Goal: Find specific page/section: Find specific page/section

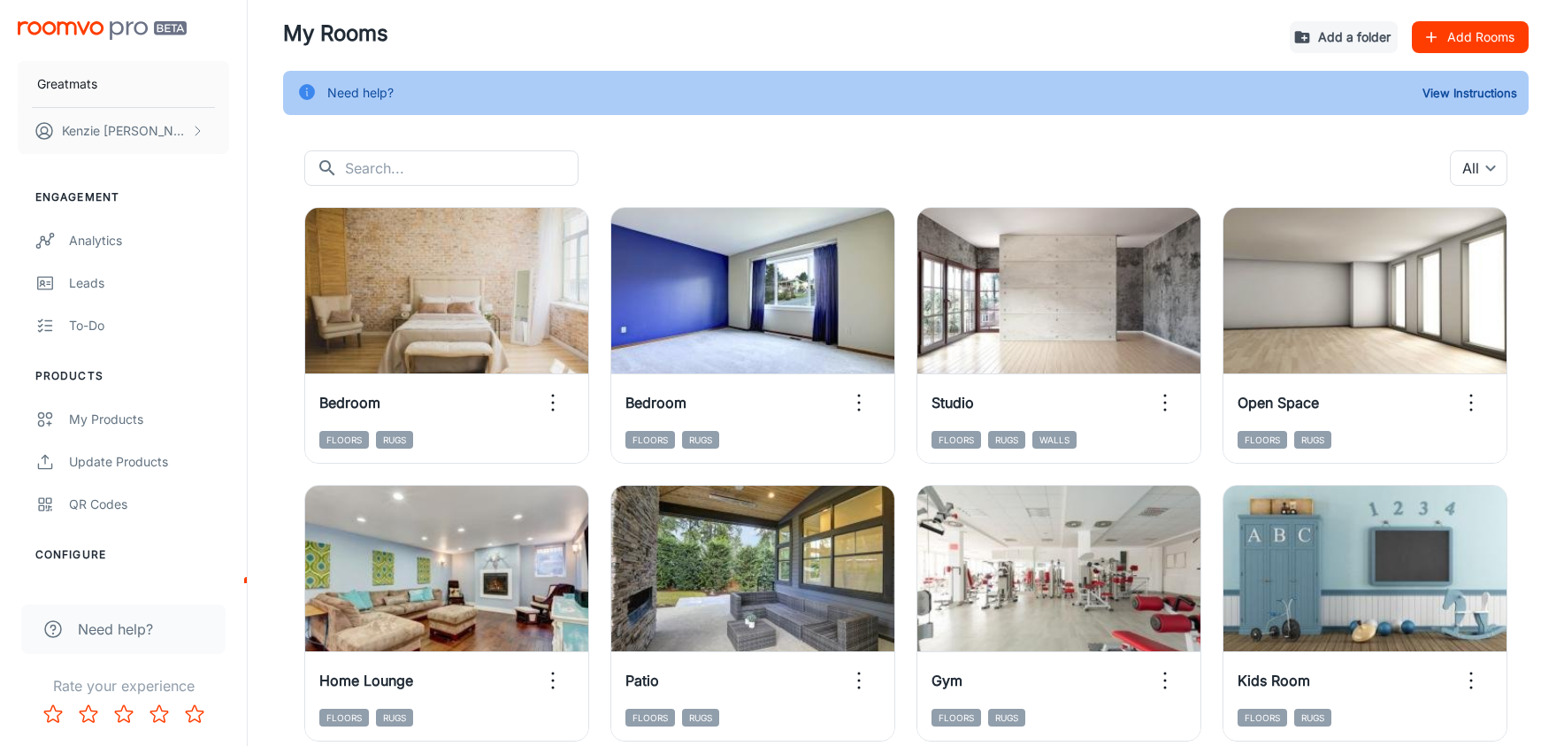
scroll to position [195, 0]
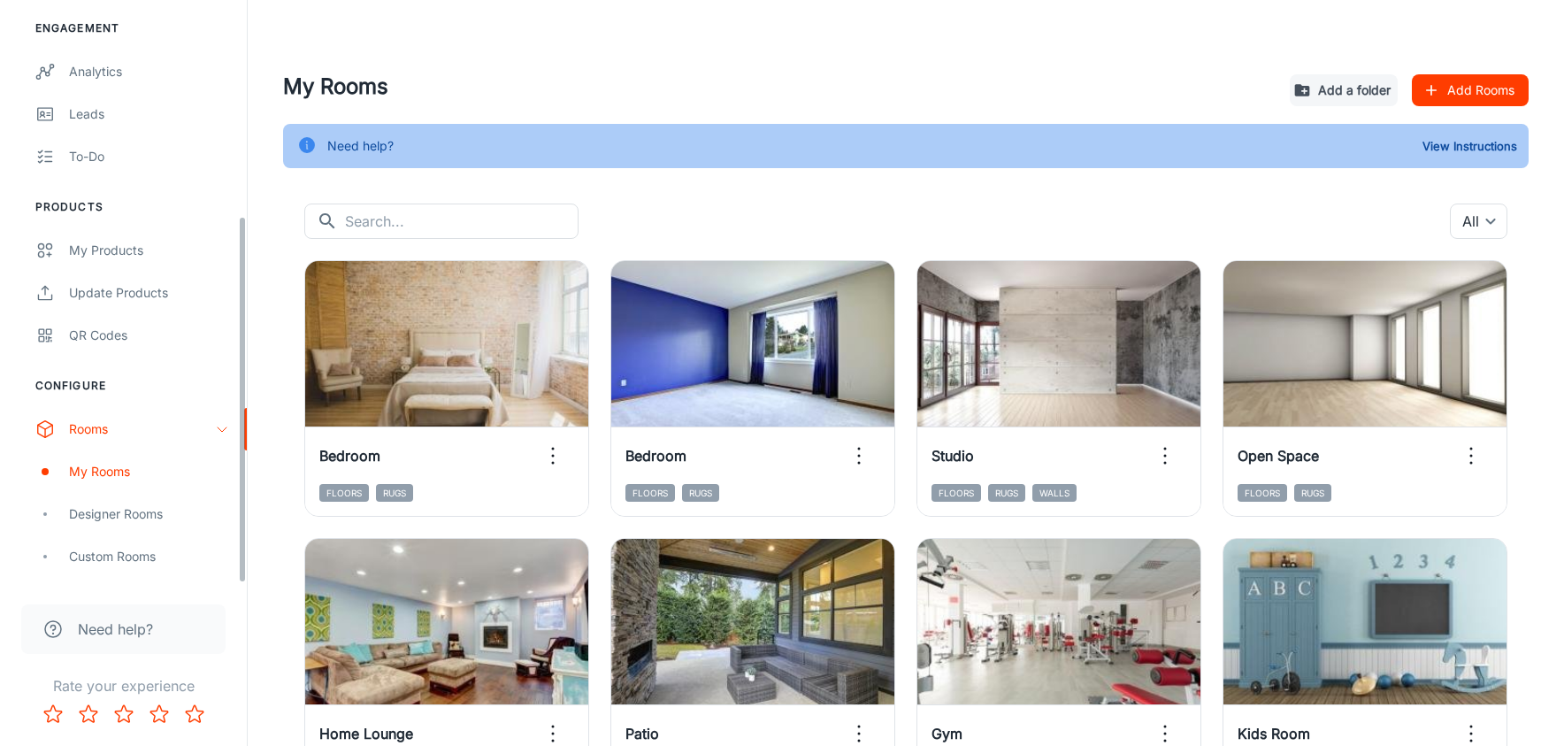
scroll to position [342, 0]
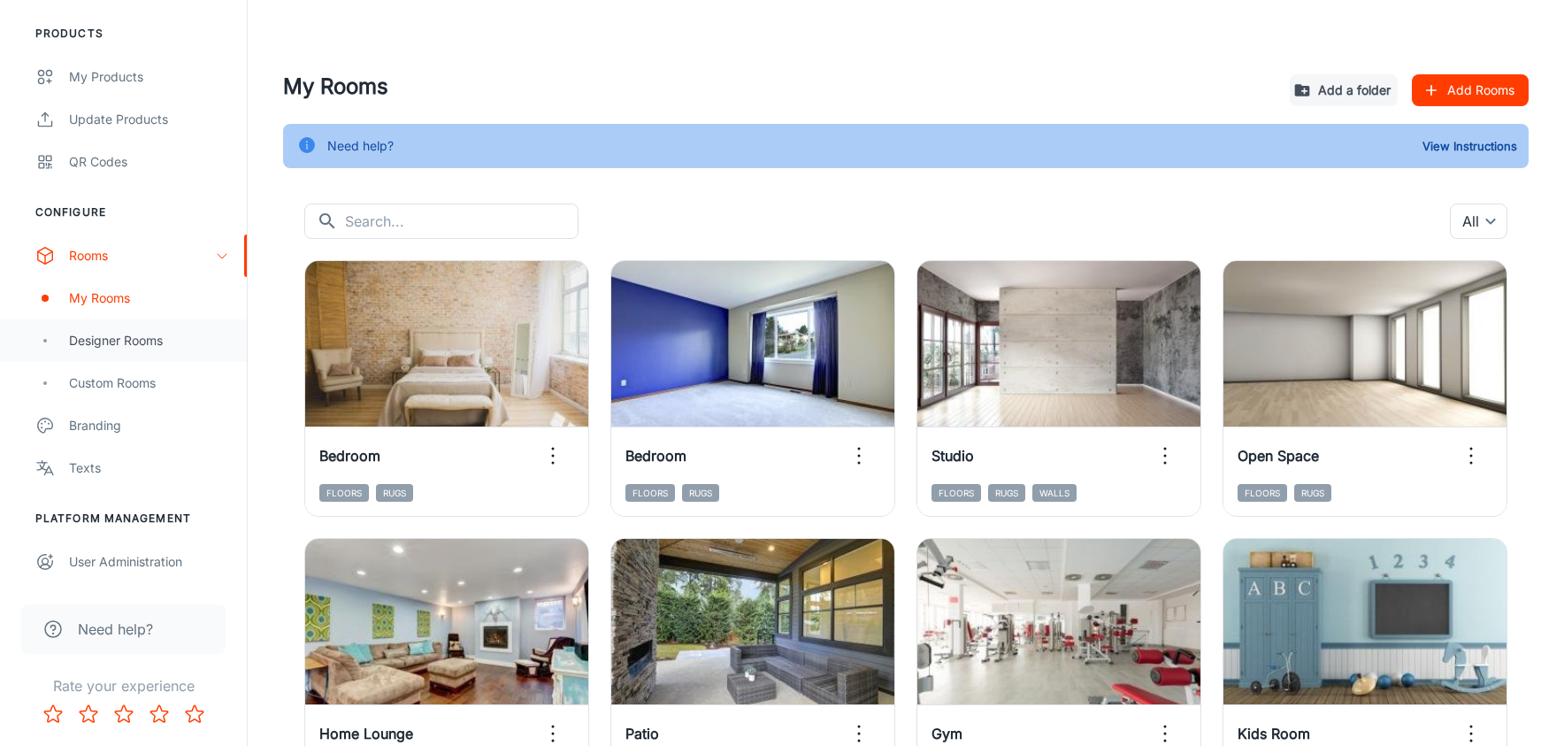
click at [120, 343] on div "Designer Rooms" at bounding box center [149, 340] width 160 height 19
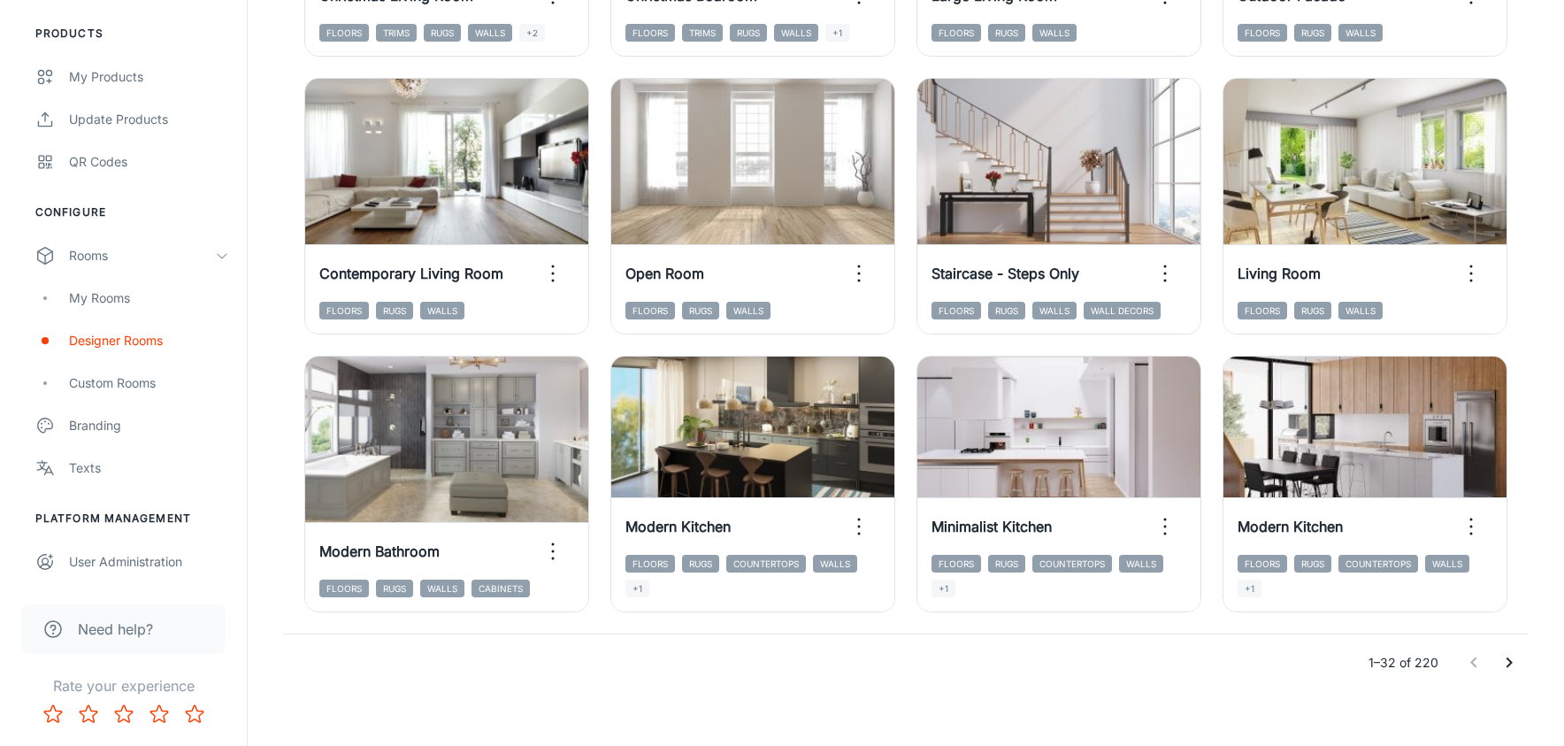
scroll to position [1886, 0]
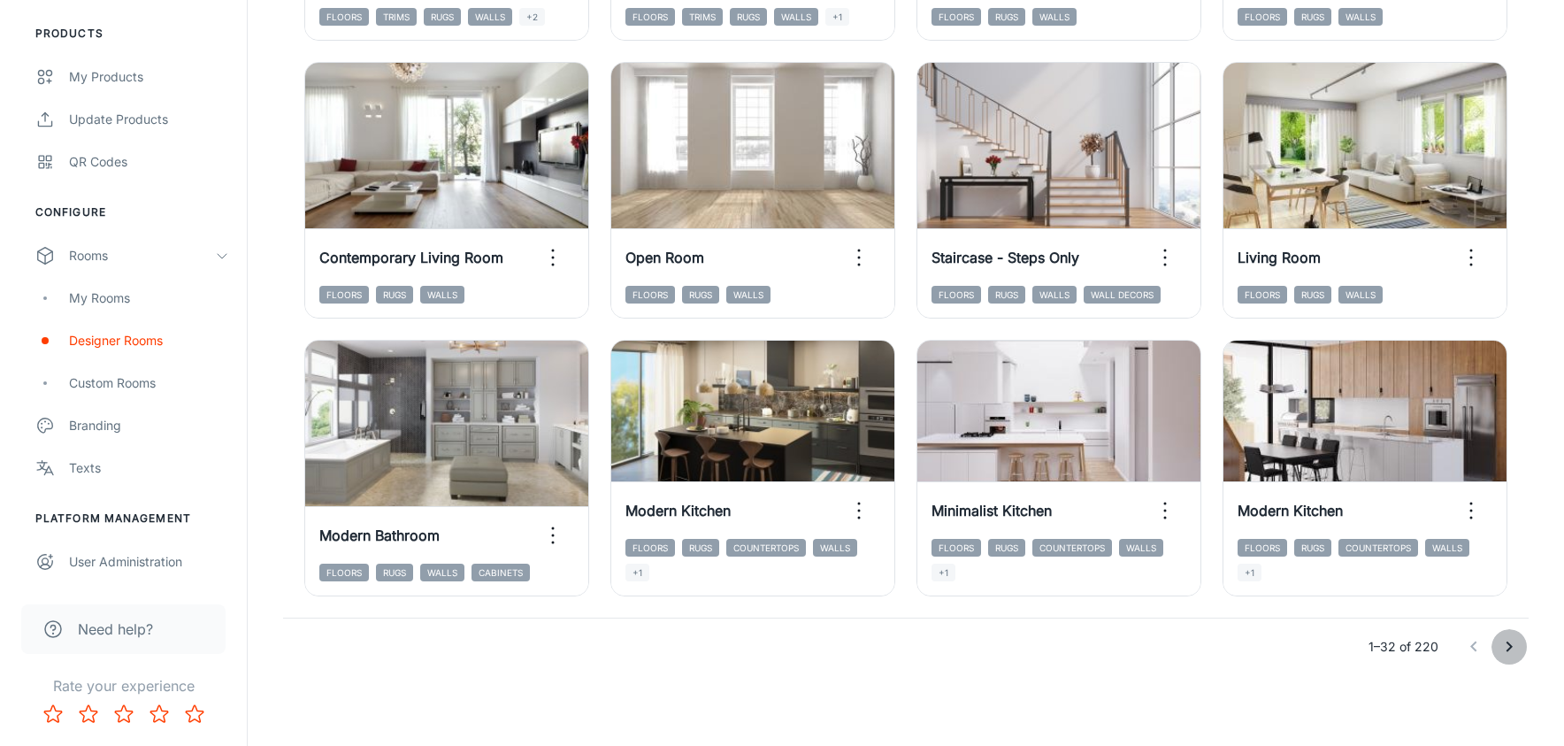
click at [1507, 652] on icon "Go to next page" at bounding box center [1509, 646] width 21 height 21
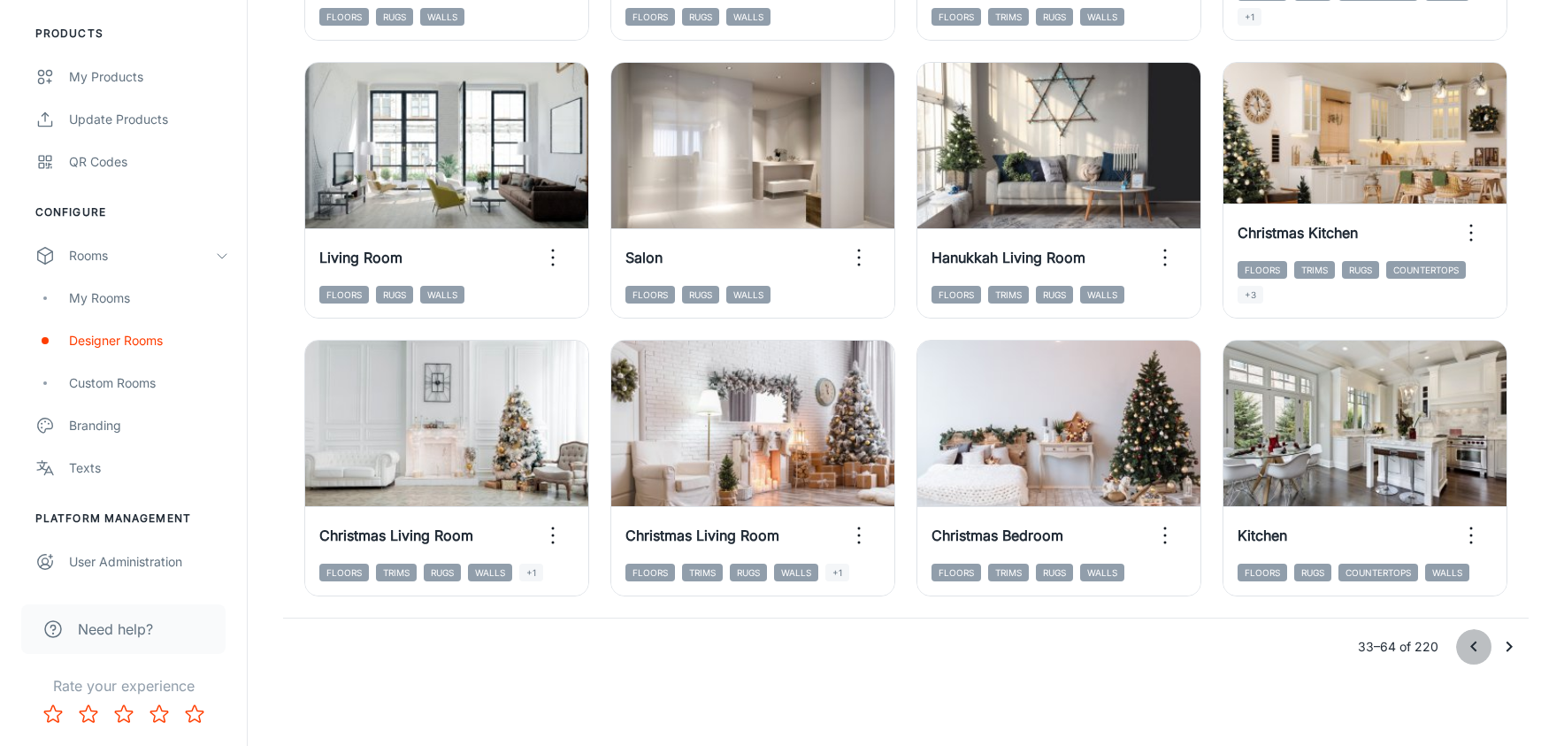
click at [1487, 646] on button "Go to previous page" at bounding box center [1473, 646] width 35 height 35
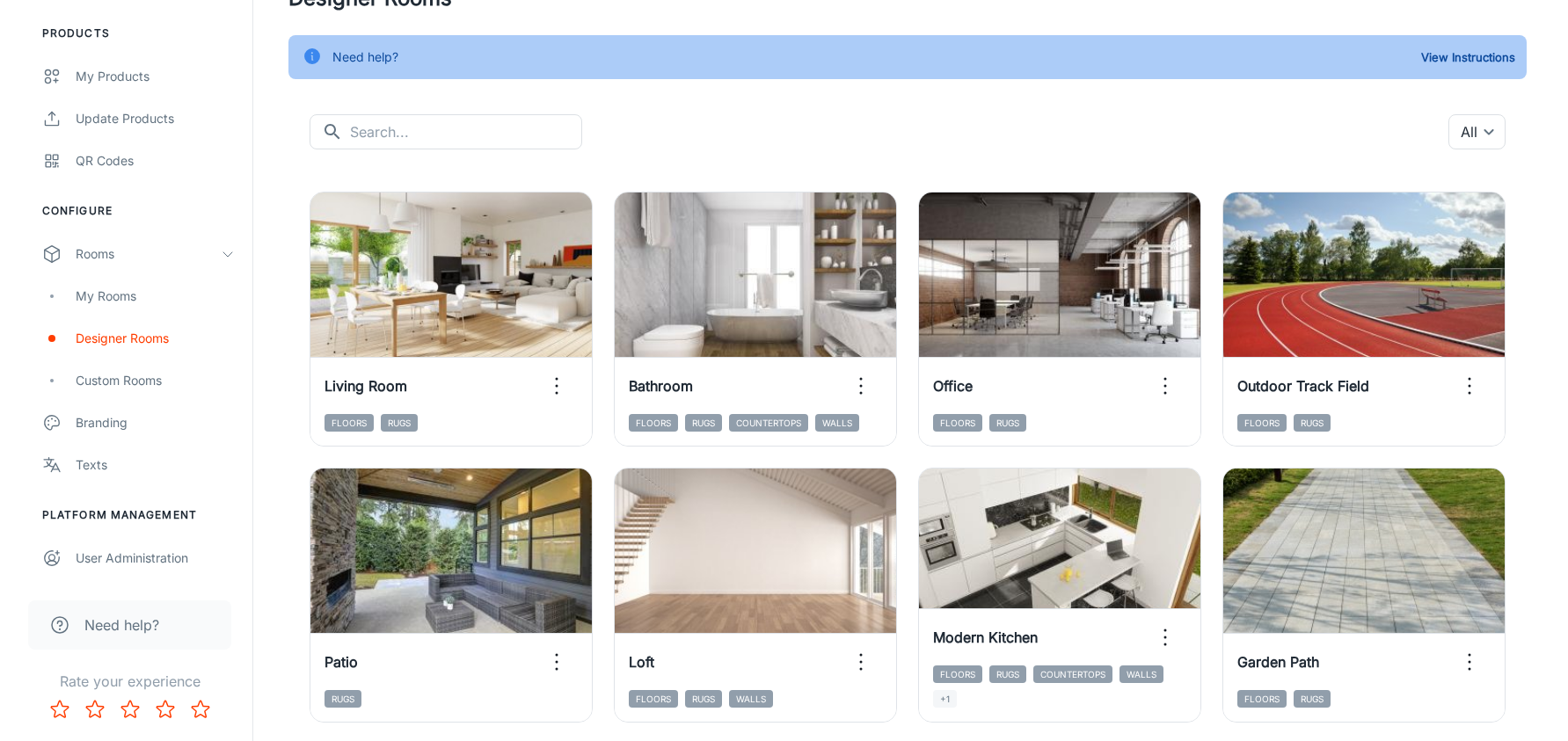
scroll to position [0, 0]
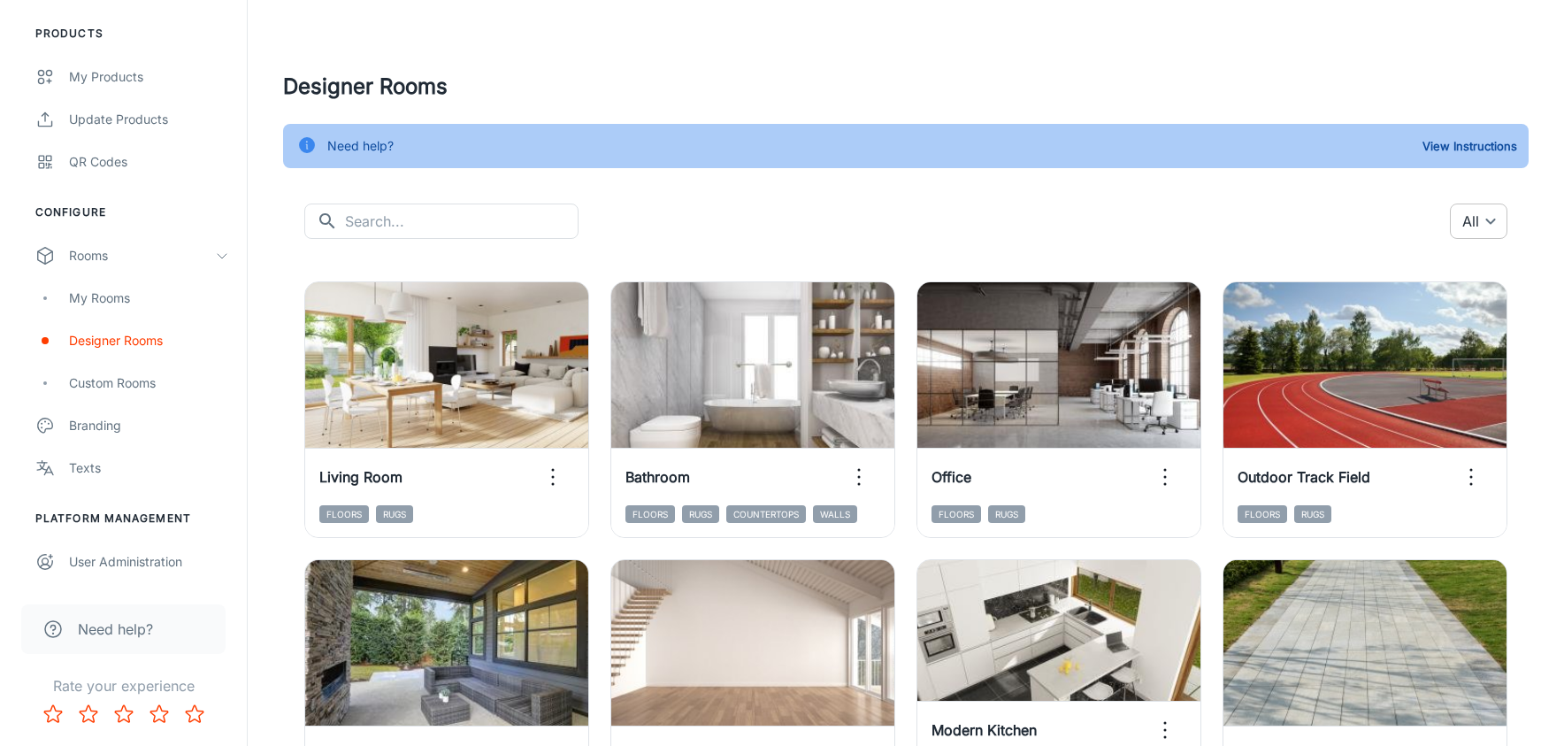
click at [1481, 215] on body "Greatmats Kenzie Wagner Engagement Analytics Leads To-do Products My Products U…" at bounding box center [782, 373] width 1564 height 746
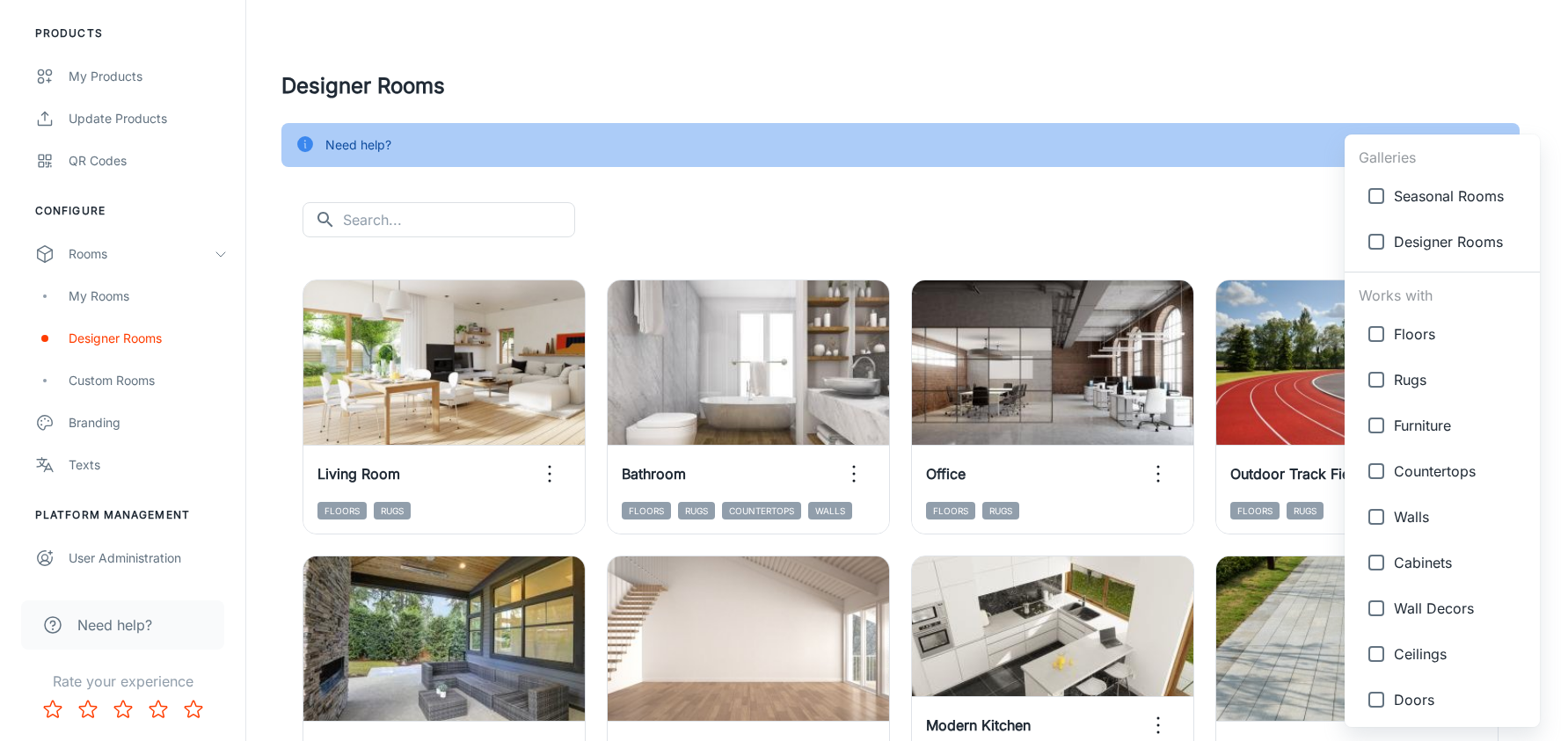
click at [1412, 329] on span "Floors" at bounding box center [1459, 334] width 132 height 21
type input "{"type":"productType","id":"1"}"
checkbox input "true"
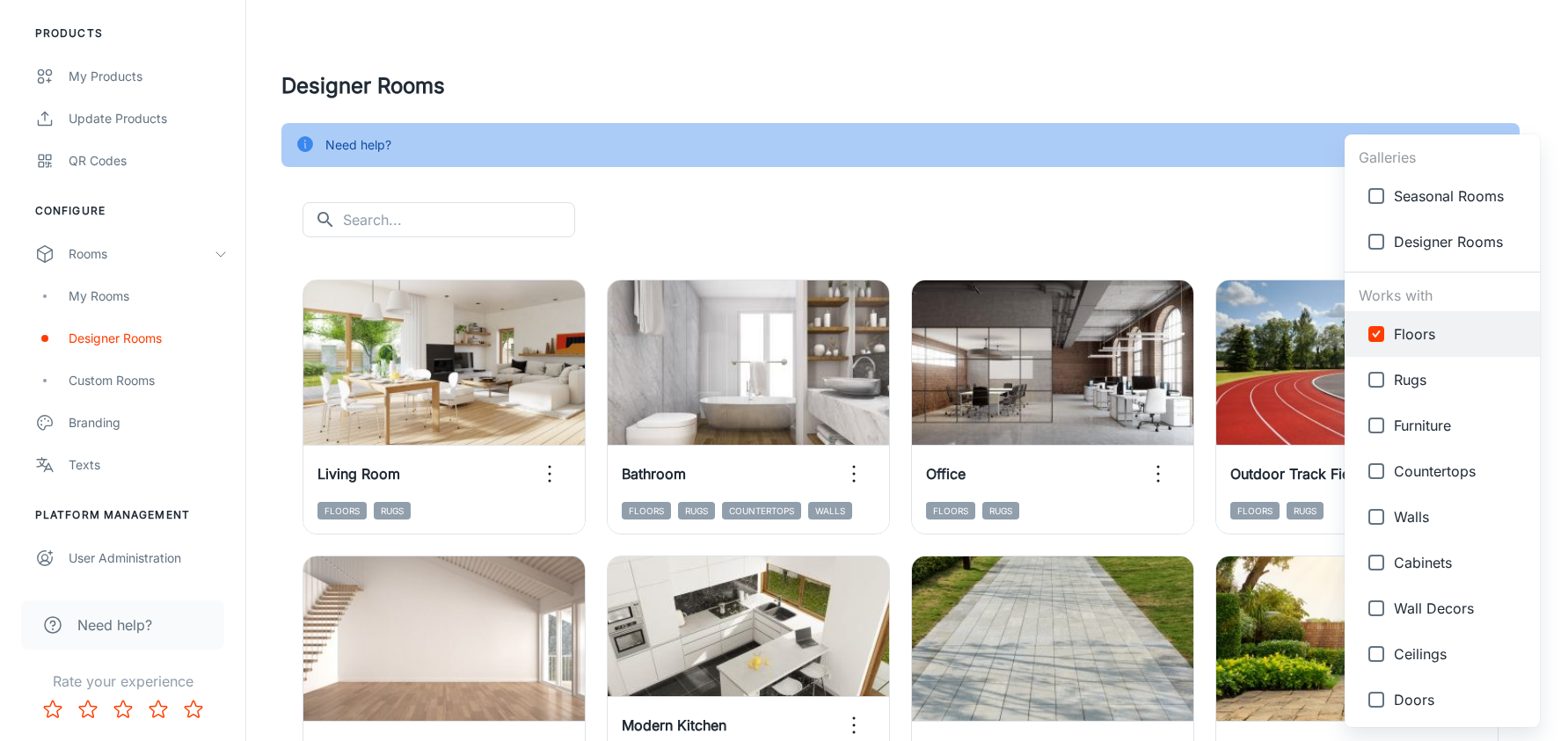
click at [1205, 177] on div at bounding box center [784, 370] width 1568 height 741
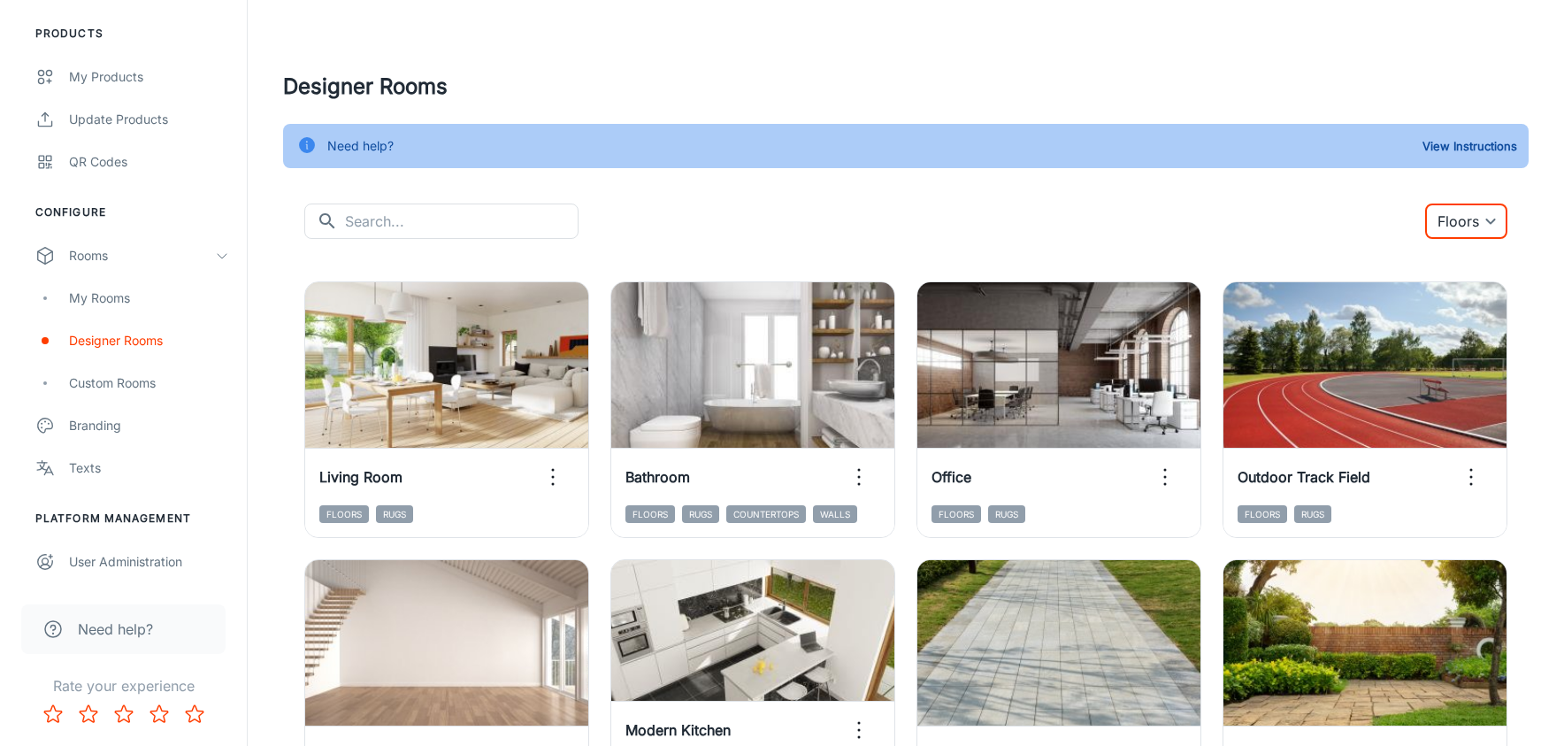
click at [390, 227] on input "text" at bounding box center [462, 221] width 234 height 35
type input "gym"
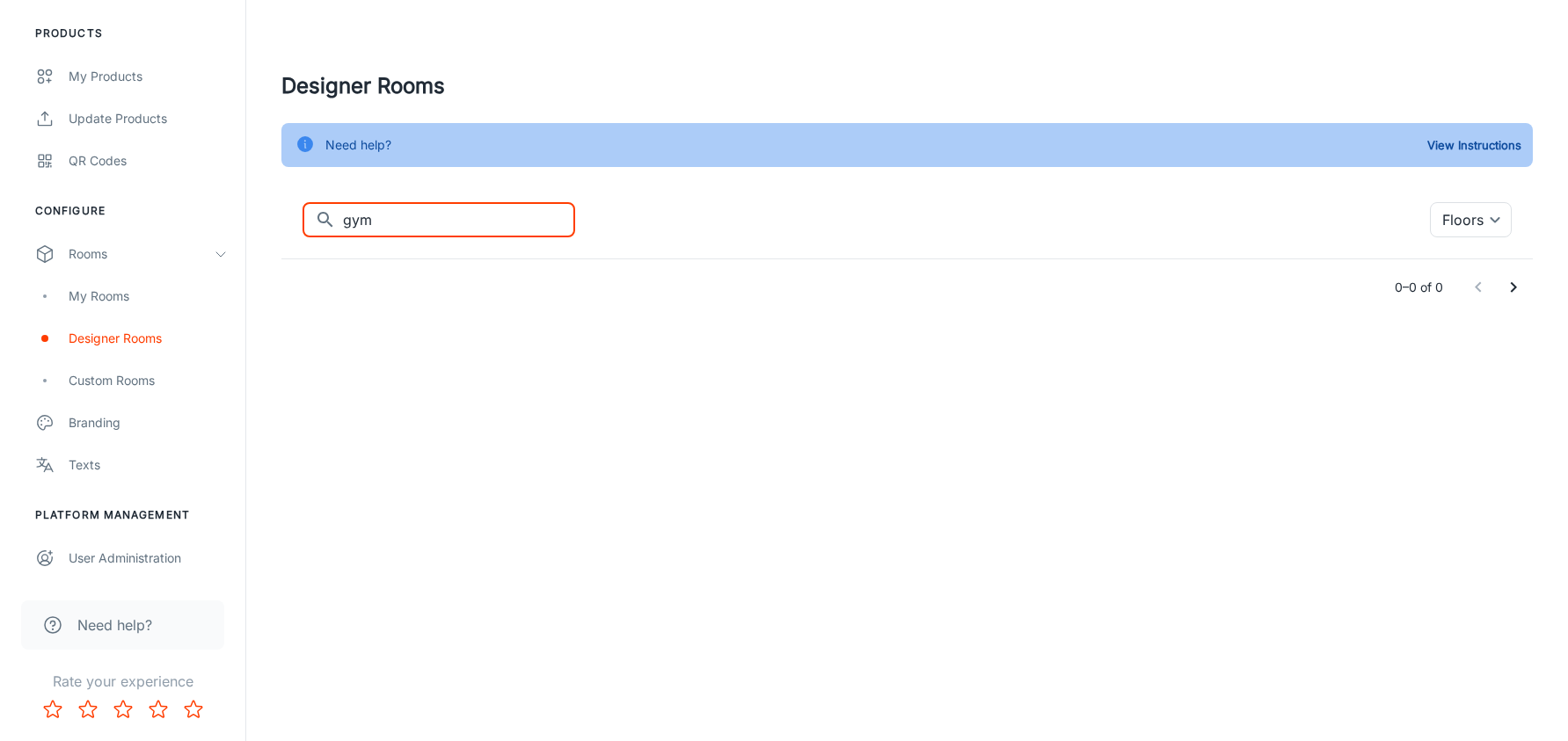
drag, startPoint x: 472, startPoint y: 220, endPoint x: 294, endPoint y: 218, distance: 178.0
click at [294, 218] on div "​ gym ​ Floors {"type":"productType","id":"1"} ​ 0–0 of 0" at bounding box center [906, 259] width 1251 height 113
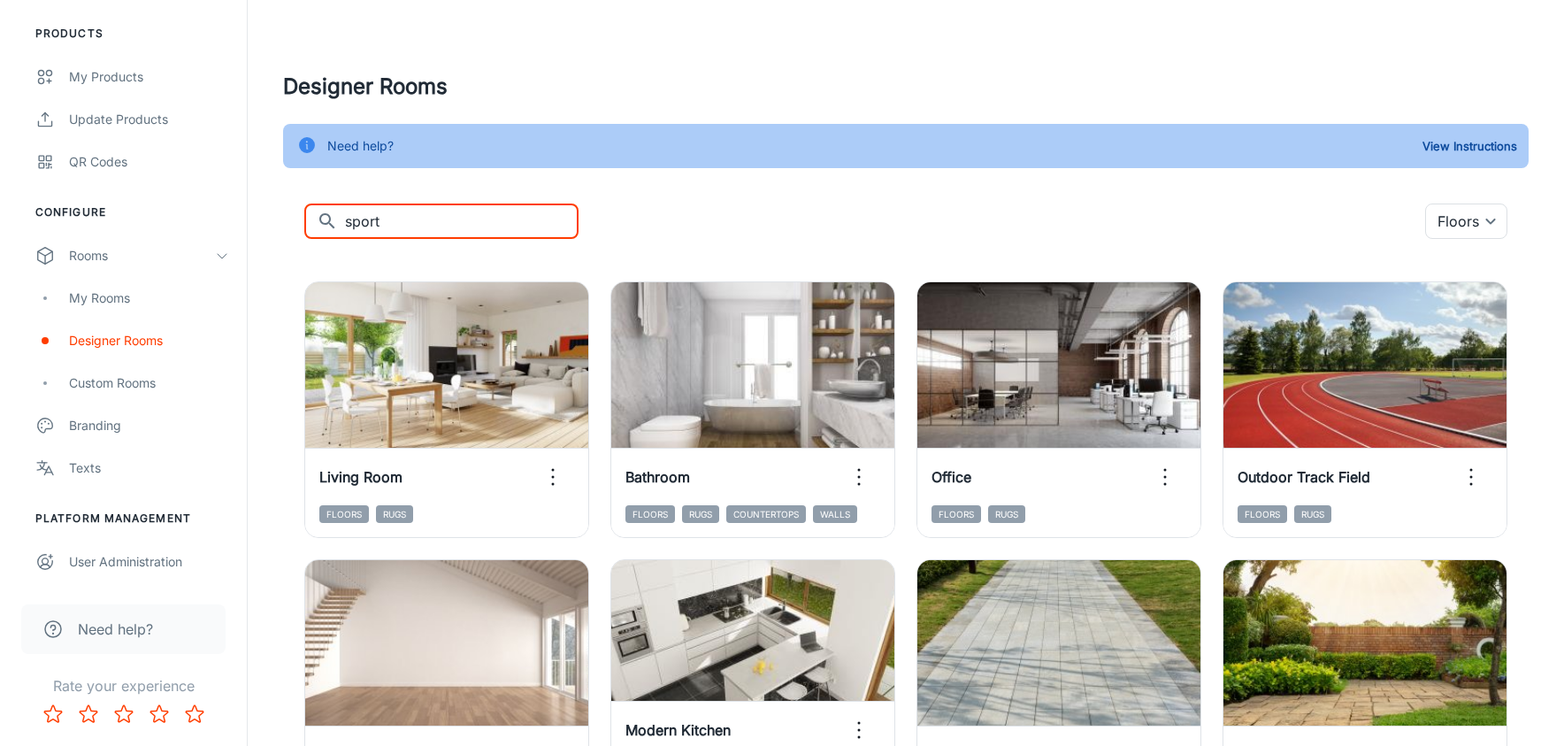
type input "sport"
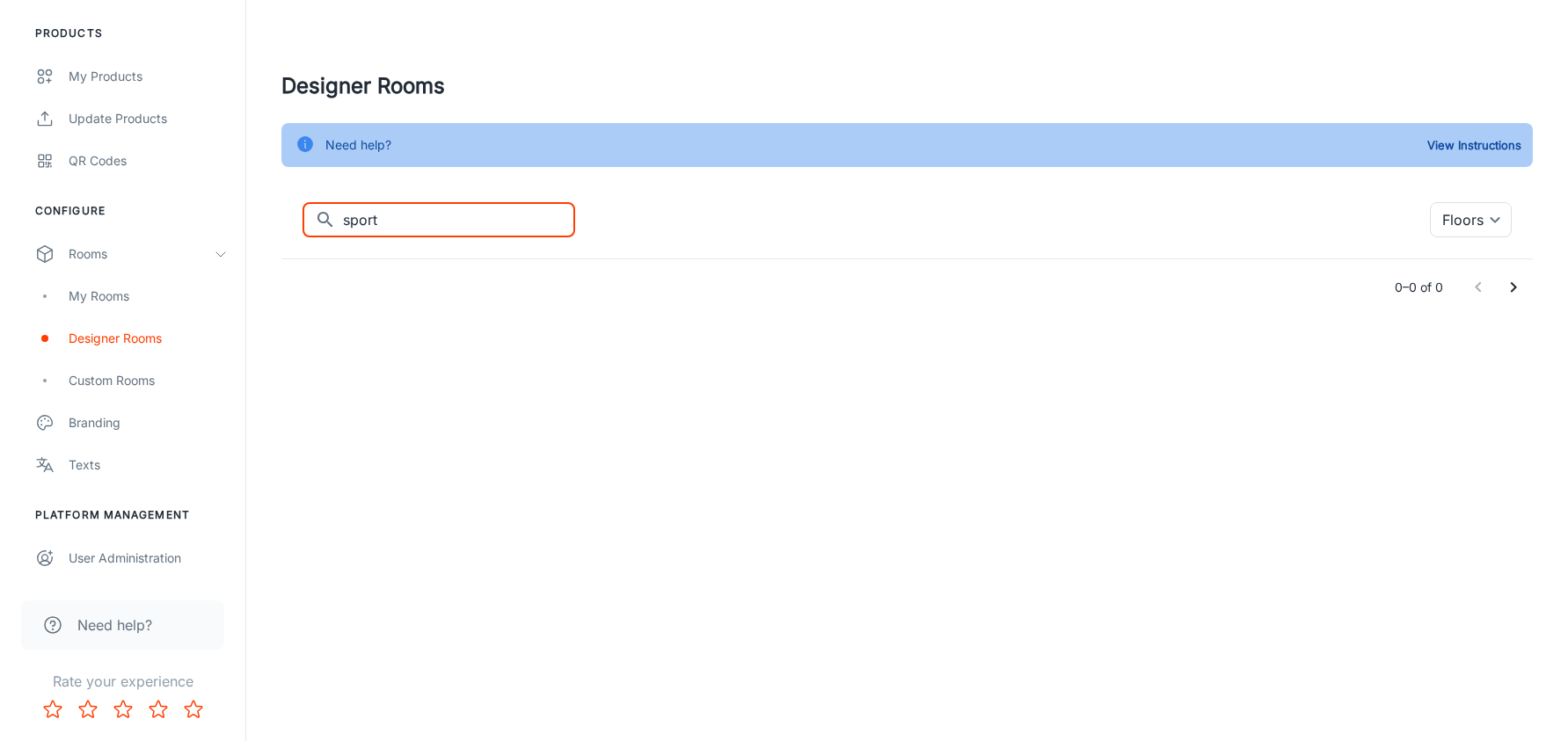
click at [429, 217] on input "sport" at bounding box center [459, 220] width 233 height 35
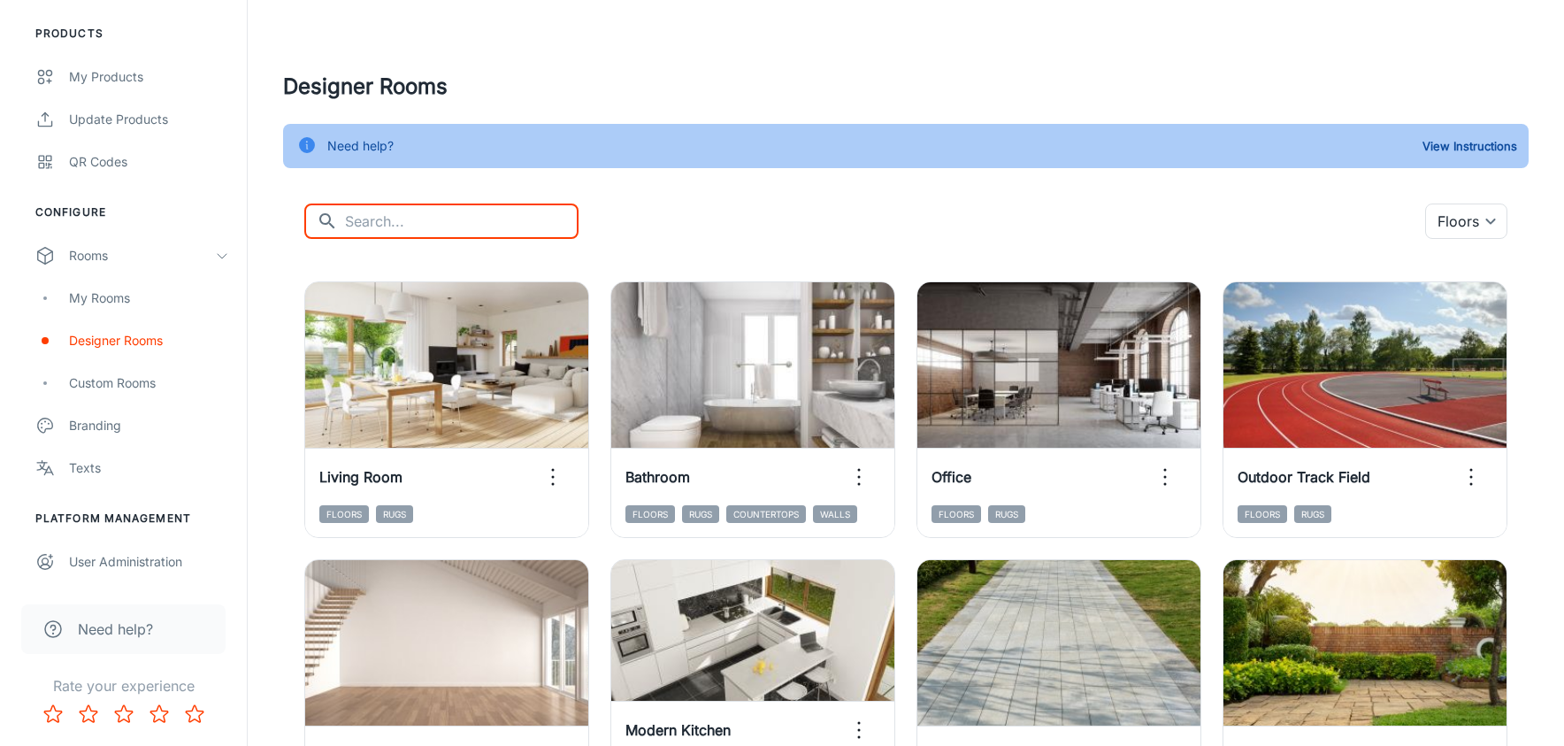
click at [584, 204] on div "​ ​ Floors {"type":"productType","id":"1"} ​" at bounding box center [905, 221] width 1203 height 35
click at [893, 219] on div "​ ​ Floors {"type":"productType","id":"1"} ​" at bounding box center [905, 221] width 1203 height 35
click at [825, 236] on div "​ ​ Floors {"type":"productType","id":"1"} ​" at bounding box center [905, 221] width 1203 height 35
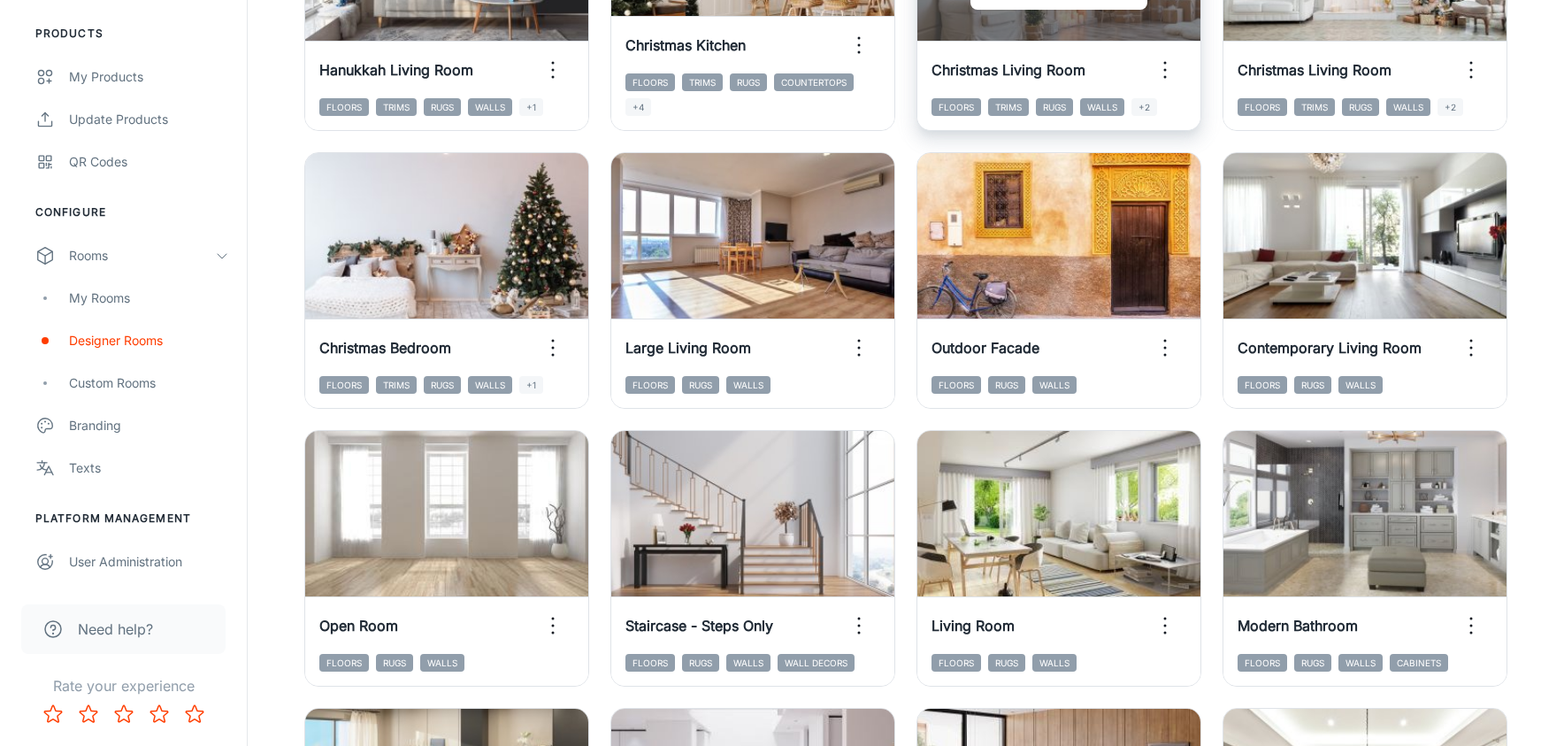
scroll to position [1886, 0]
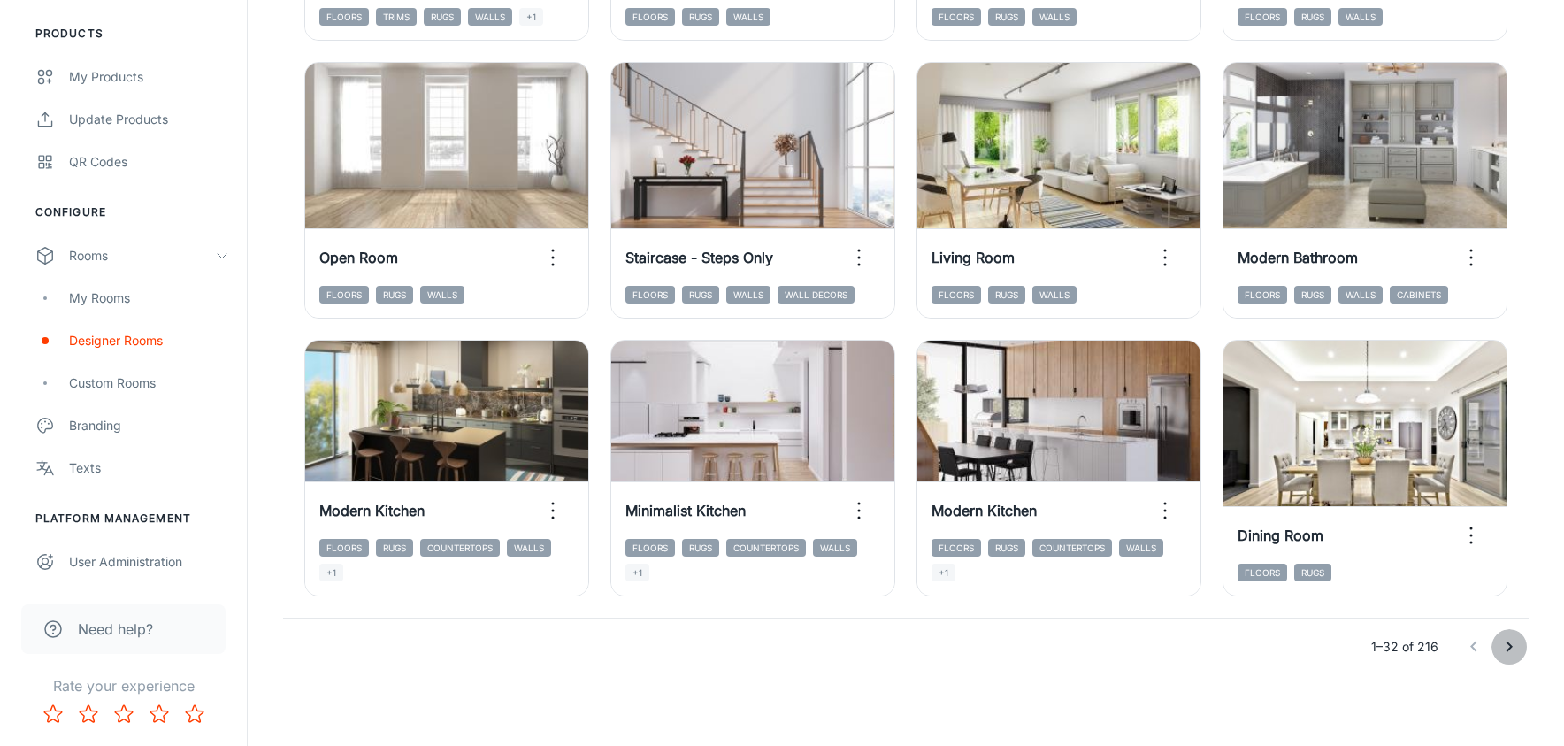
click at [1503, 641] on icon "Go to next page" at bounding box center [1509, 646] width 21 height 21
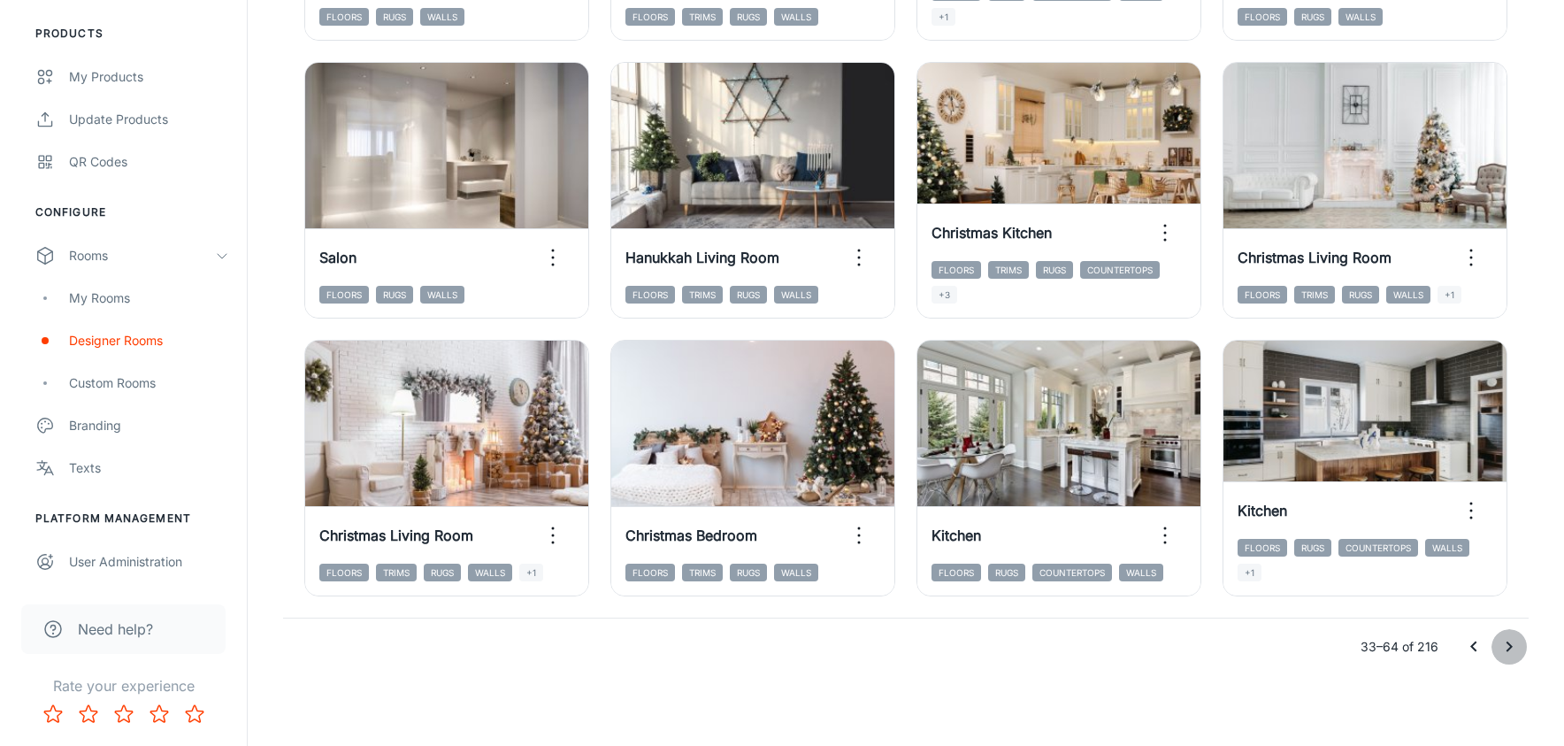
click at [1508, 650] on icon "Go to next page" at bounding box center [1510, 646] width 6 height 11
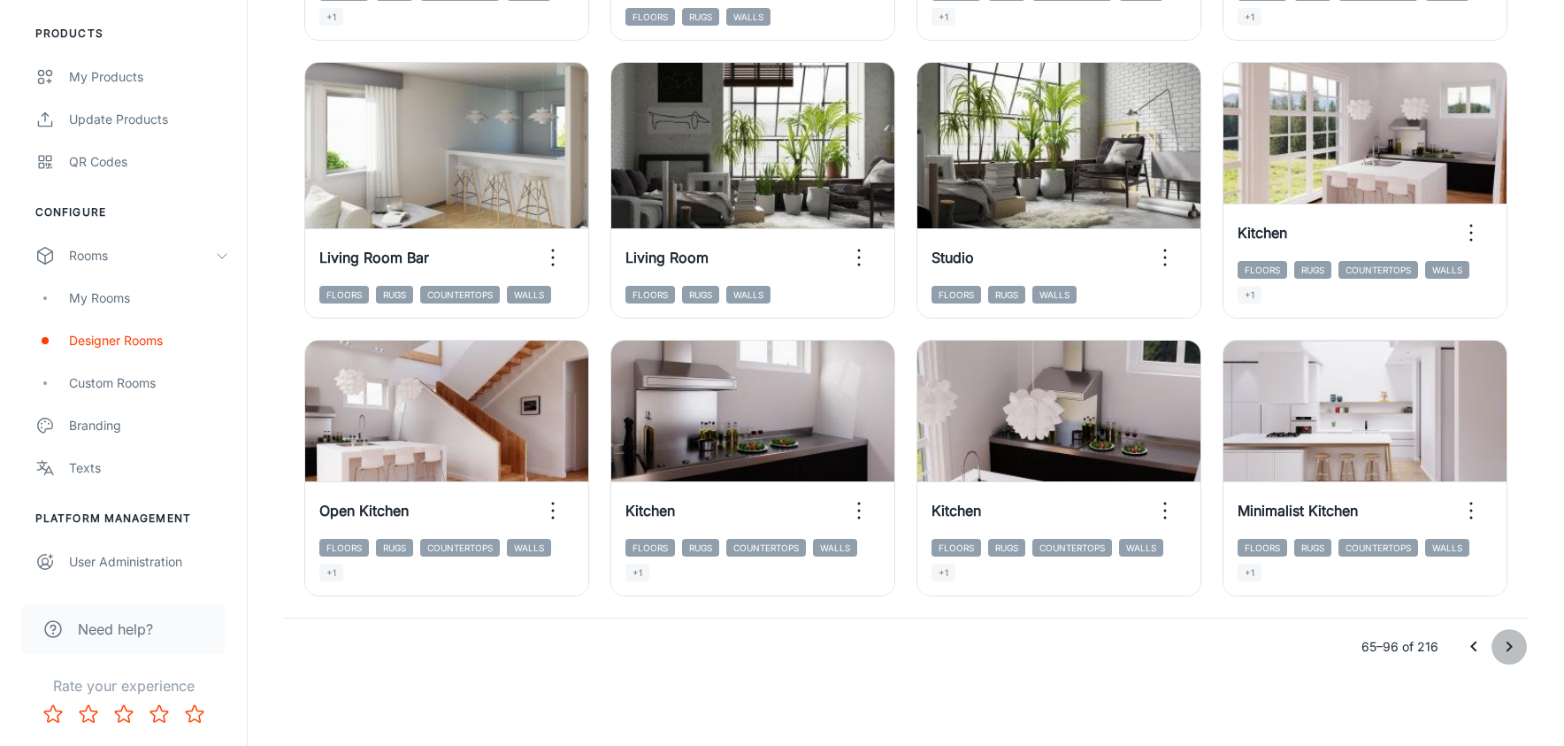
click at [1494, 645] on button "Go to next page" at bounding box center [1509, 646] width 35 height 35
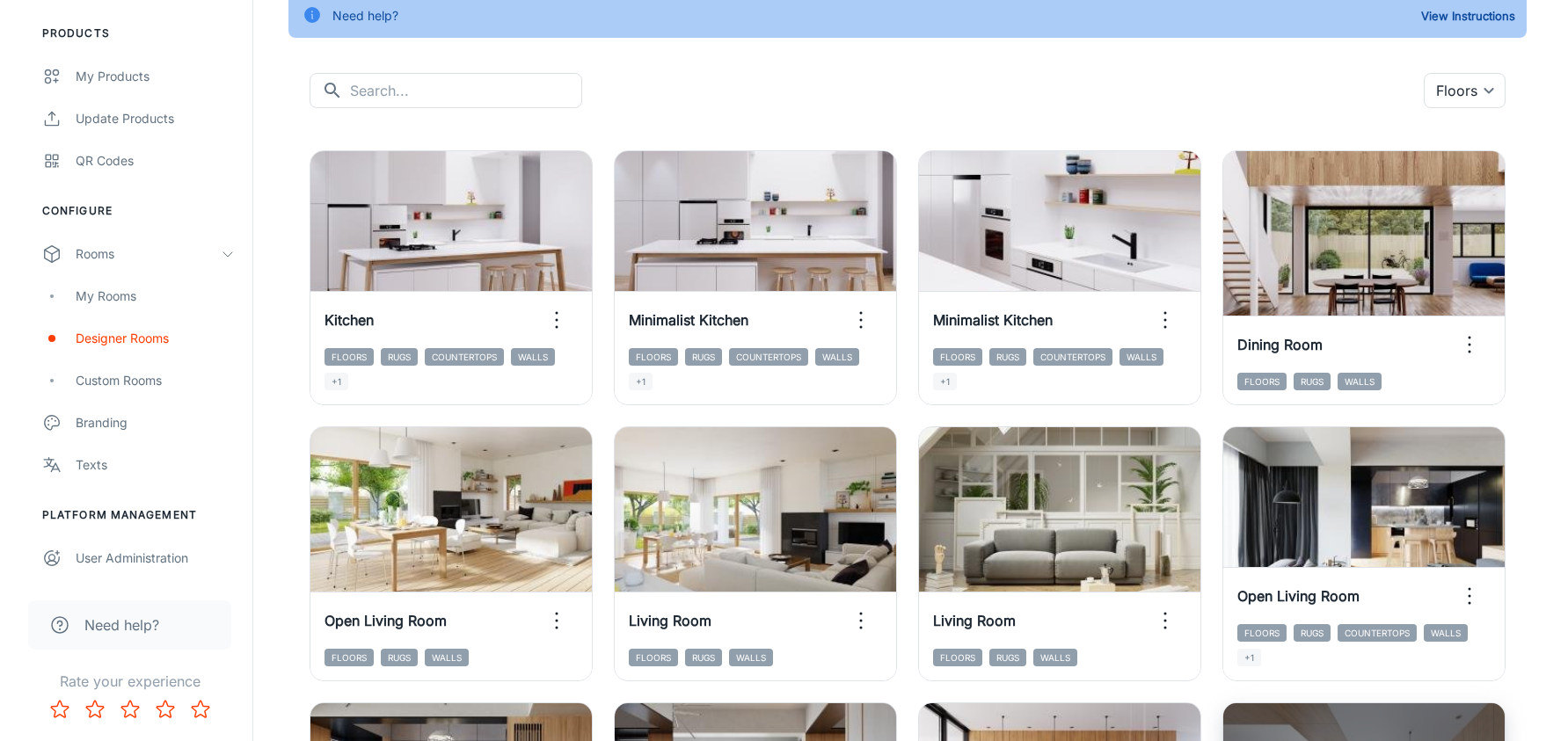
scroll to position [0, 0]
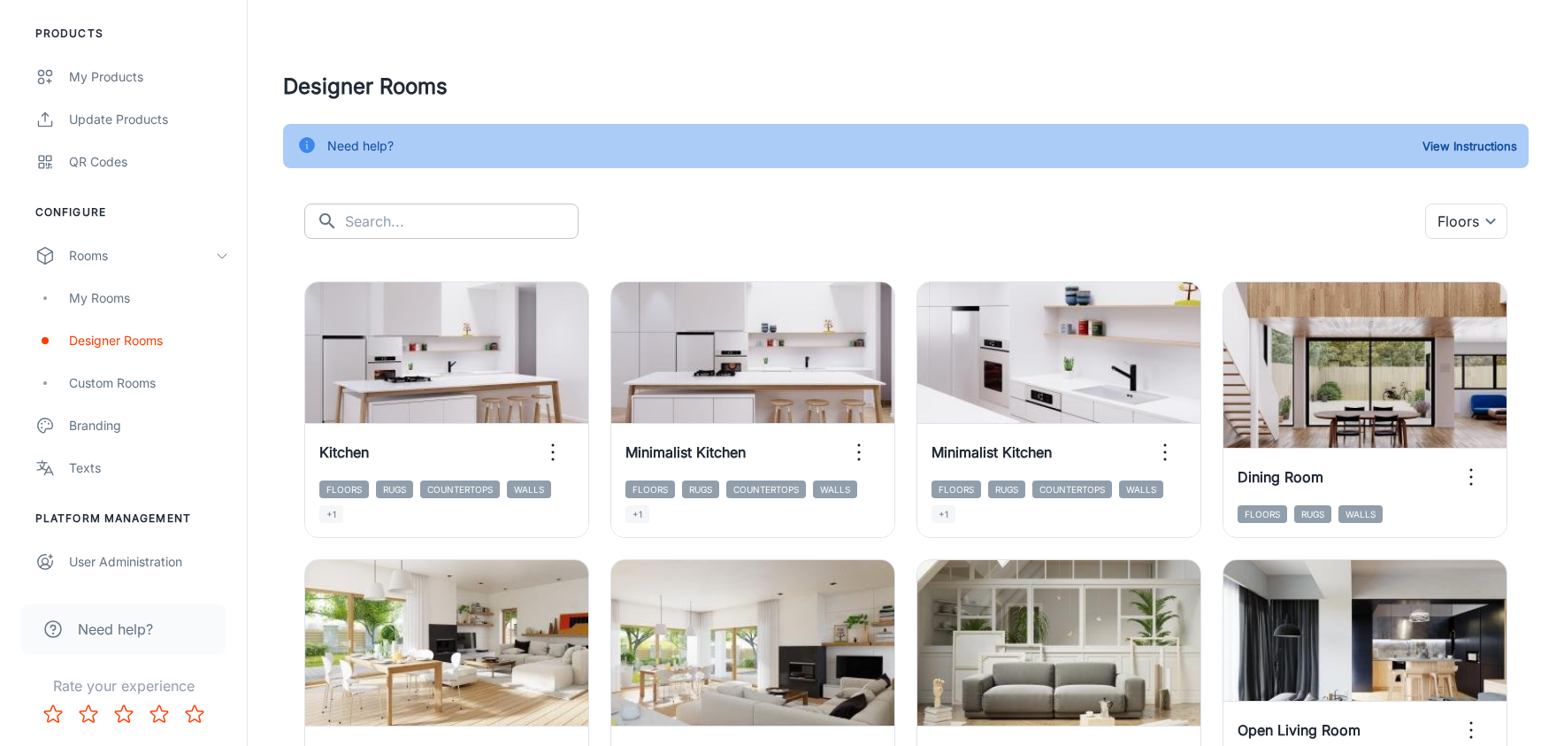
click at [392, 224] on input "text" at bounding box center [462, 221] width 234 height 35
type input "exercise"
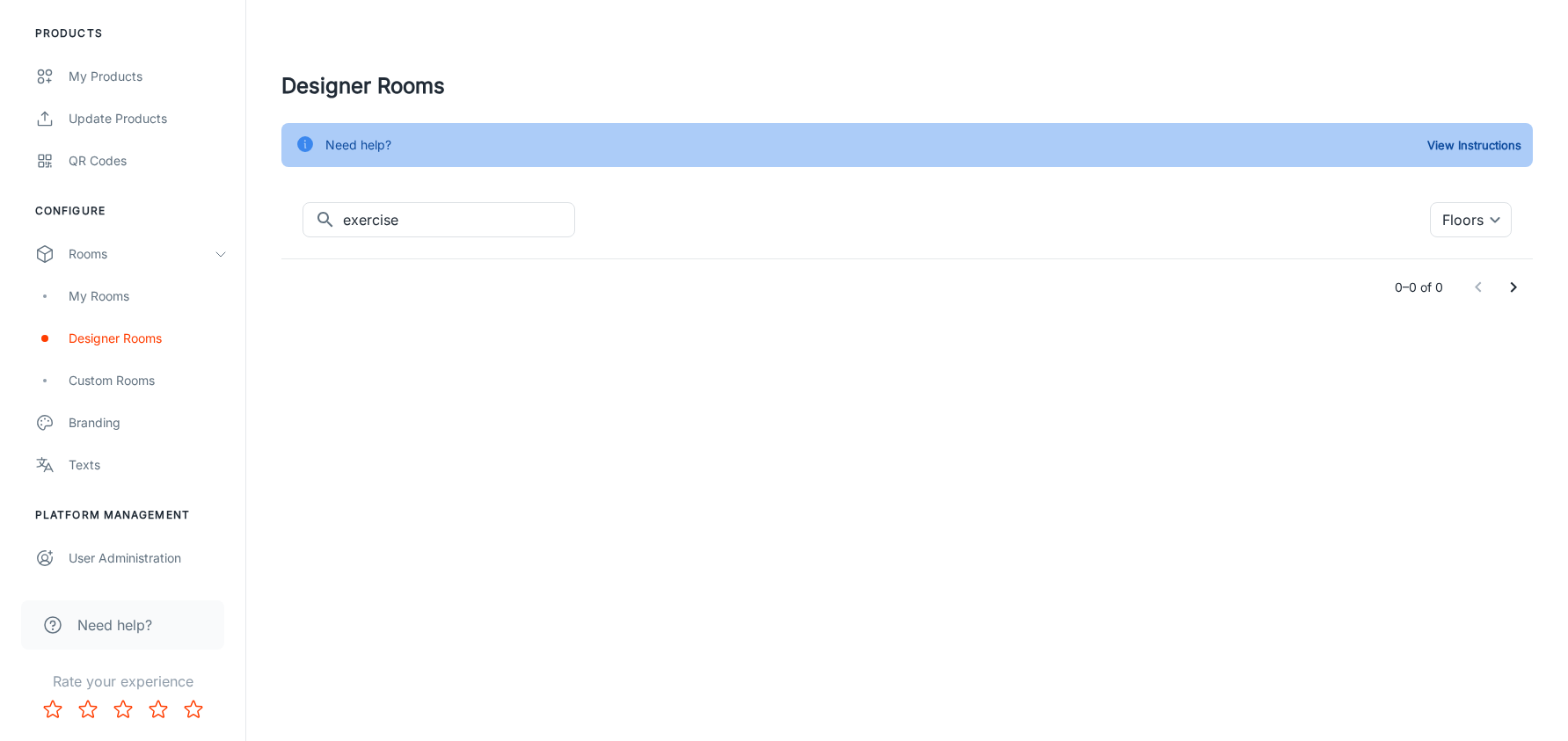
drag, startPoint x: 875, startPoint y: 209, endPoint x: 572, endPoint y: 0, distance: 368.1
click at [875, 208] on div "​ exercise ​ Floors {"type":"productType","id":"1"} ​" at bounding box center [906, 220] width 1209 height 35
